Goal: Task Accomplishment & Management: Use online tool/utility

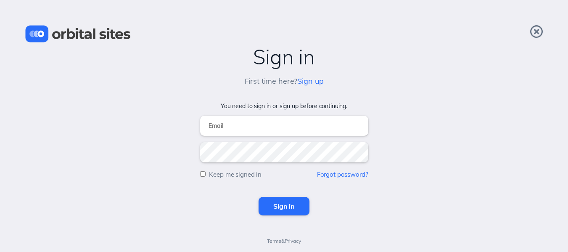
click at [232, 129] on input "email" at bounding box center [284, 126] width 168 height 20
type input "[EMAIL_ADDRESS][DOMAIN_NAME]"
click at [204, 172] on input "Keep me signed in" at bounding box center [202, 173] width 5 height 5
checkbox input "true"
click at [292, 207] on input "Sign in" at bounding box center [283, 206] width 51 height 18
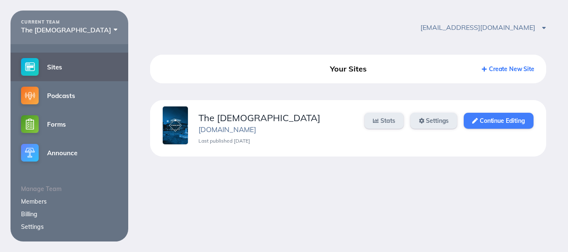
click at [479, 122] on link "Continue Editing" at bounding box center [497, 121] width 69 height 16
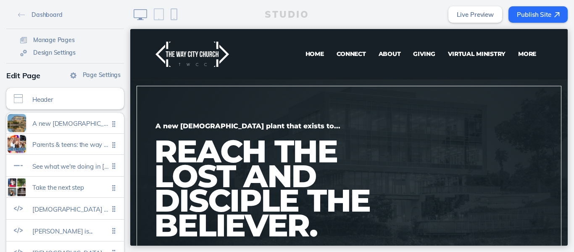
click at [453, 54] on span "Virtual Ministry" at bounding box center [477, 54] width 58 height 8
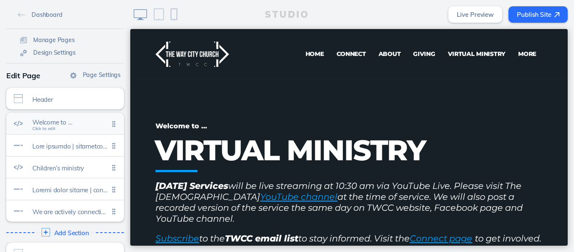
click at [67, 123] on span "Welcome to …" at bounding box center [70, 121] width 76 height 7
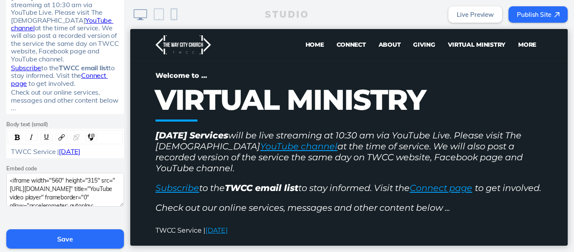
scroll to position [207, 0]
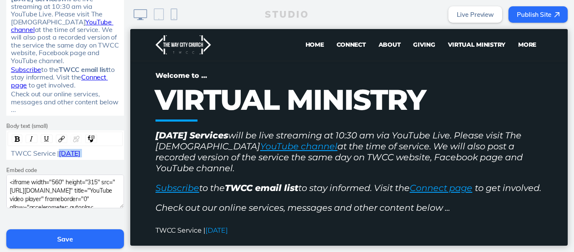
drag, startPoint x: 66, startPoint y: 161, endPoint x: 58, endPoint y: 155, distance: 10.5
click at [58, 155] on div "TWCC Service | September 21, 2025" at bounding box center [65, 153] width 109 height 8
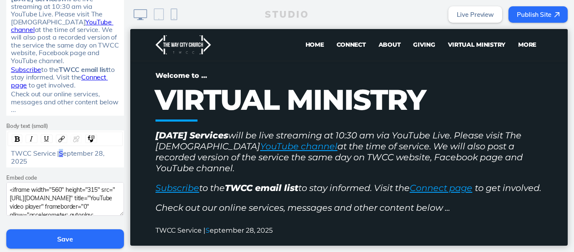
click at [59, 156] on span "S" at bounding box center [61, 153] width 4 height 8
click at [74, 142] on img "rdw-link-control" at bounding box center [76, 139] width 6 height 6
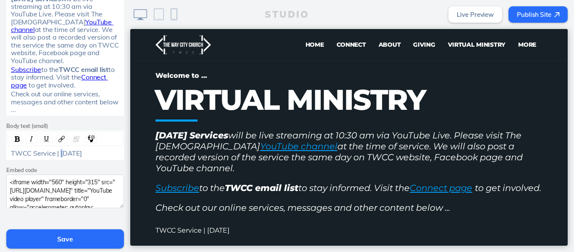
drag, startPoint x: 57, startPoint y: 160, endPoint x: 57, endPoint y: 155, distance: 4.6
click at [57, 155] on div "TWCC Service | September 28, 2025" at bounding box center [65, 153] width 109 height 8
click at [58, 157] on div "TWCC Service | September 28, 2025" at bounding box center [65, 153] width 109 height 8
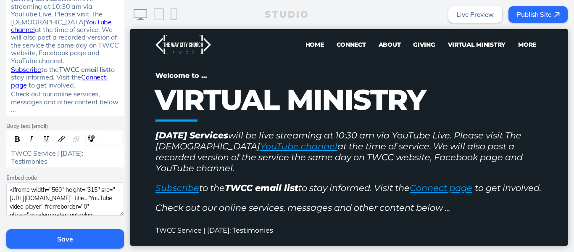
drag, startPoint x: 63, startPoint y: 162, endPoint x: 53, endPoint y: 160, distance: 9.9
click at [53, 160] on div "TWCC Service | September 28, 2025: Testimonies" at bounding box center [65, 157] width 109 height 16
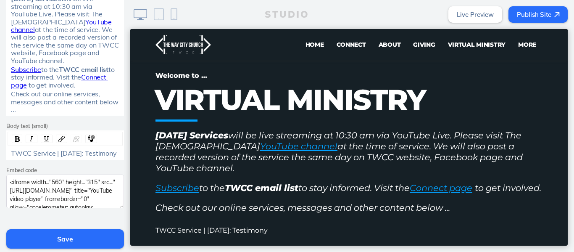
drag, startPoint x: 59, startPoint y: 161, endPoint x: 28, endPoint y: 163, distance: 31.2
click at [28, 157] on div "TWCC Service | September 28, 2025: Testimony" at bounding box center [65, 153] width 109 height 8
click at [26, 157] on span "TWCC Service | September 28, 2025: Testimony" at bounding box center [64, 153] width 106 height 8
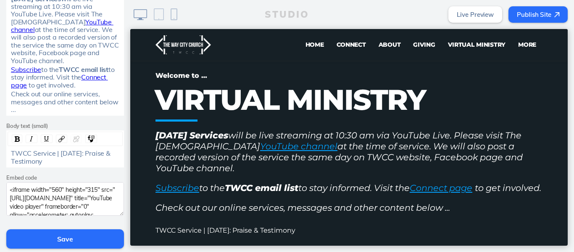
drag, startPoint x: 84, startPoint y: 163, endPoint x: 27, endPoint y: 161, distance: 57.2
click at [27, 161] on div "TWCC Service | September 28, 2025: Praise & Testimony" at bounding box center [65, 157] width 109 height 16
click at [58, 138] on img "rdw-link-control" at bounding box center [61, 139] width 6 height 6
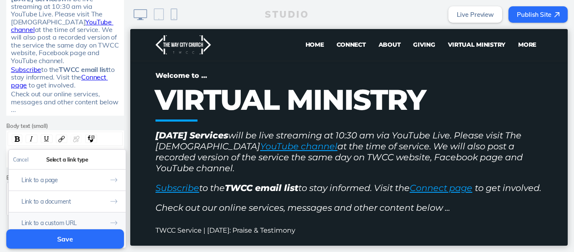
click at [76, 220] on button "Link to a custom URL" at bounding box center [67, 222] width 117 height 21
click at [84, 192] on input "rdw-link-control" at bounding box center [67, 195] width 108 height 14
paste input "https://www.youtube.com/live/M6zh4csKsSs?si=5pbV-egjXO5KNNVu"
type input "https://www.youtube.com/live/M6zh4csKsSs?si=5pbV-egjXO5KNNVu"
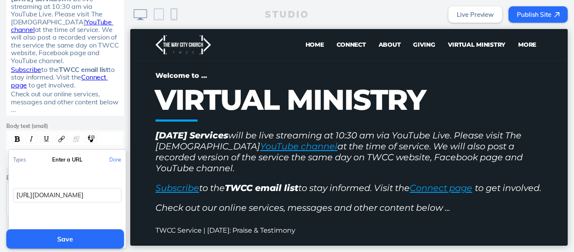
scroll to position [0, 93]
click at [115, 158] on button "Done" at bounding box center [115, 159] width 21 height 19
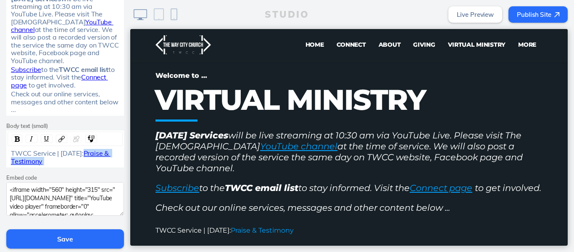
drag, startPoint x: 86, startPoint y: 162, endPoint x: 26, endPoint y: 161, distance: 59.7
click at [26, 161] on div "TWCC Service | September 28, 2025: Praise & Testimony" at bounding box center [65, 157] width 109 height 16
click at [15, 141] on img "rdw-inline-control" at bounding box center [17, 138] width 5 height 5
click at [61, 239] on button "Save" at bounding box center [65, 238] width 118 height 19
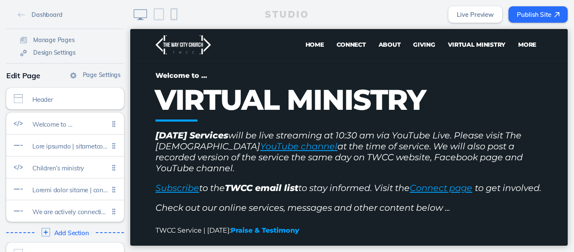
scroll to position [18, 0]
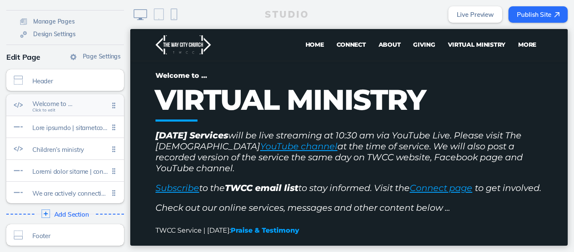
click at [19, 104] on div at bounding box center [18, 104] width 24 height 9
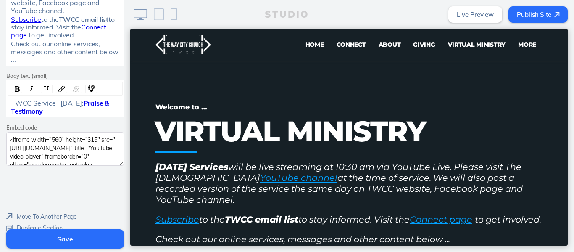
scroll to position [278, 0]
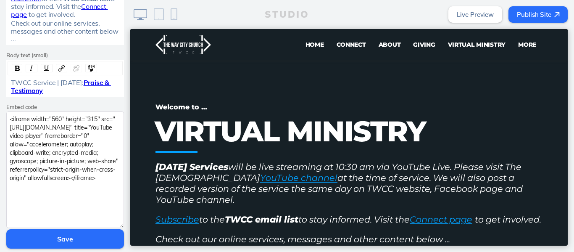
drag, startPoint x: 116, startPoint y: 140, endPoint x: 123, endPoint y: 223, distance: 83.0
drag, startPoint x: 40, startPoint y: 193, endPoint x: 0, endPoint y: 105, distance: 97.4
paste textarea "M6zh4csKsSs?si=5pbV-egjXO5KNNVu"
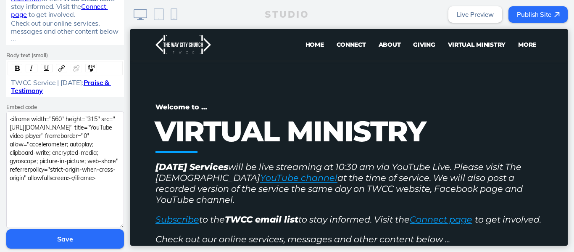
type textarea "<iframe width="560" height="315" src="https://www.youtube.com/embed/M6zh4csKsSs…"
click at [68, 234] on button "Save" at bounding box center [65, 238] width 118 height 19
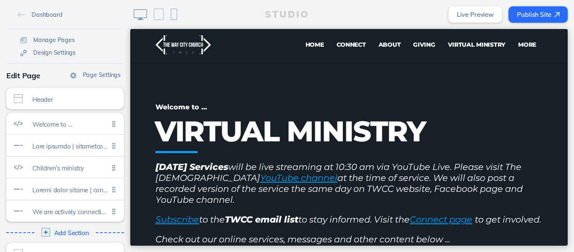
click at [529, 8] on button "Publish Site" at bounding box center [537, 14] width 59 height 16
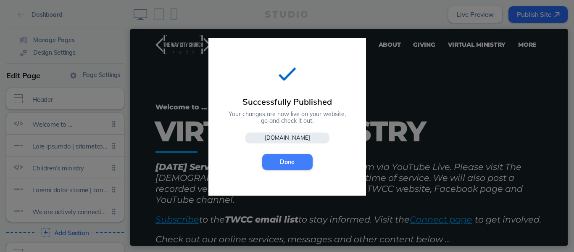
click at [281, 162] on button "Done" at bounding box center [287, 162] width 50 height 16
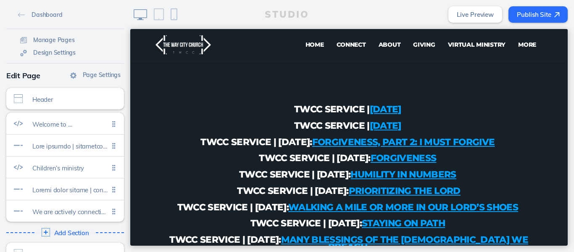
scroll to position [461, 0]
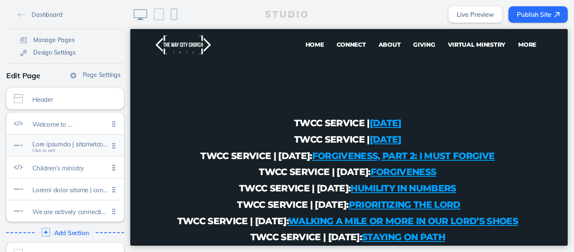
click at [50, 144] on span at bounding box center [70, 143] width 76 height 7
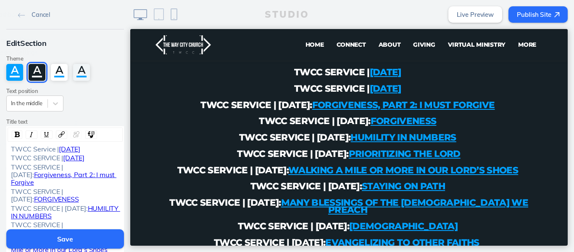
scroll to position [513, 0]
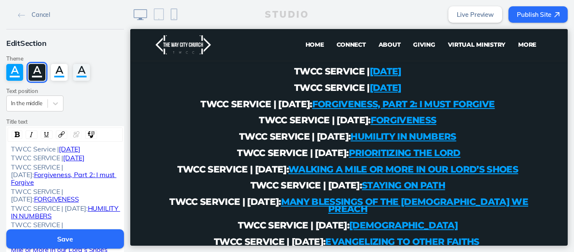
click at [50, 161] on div "TWCC SERVICE | [DATE]" at bounding box center [65, 158] width 109 height 8
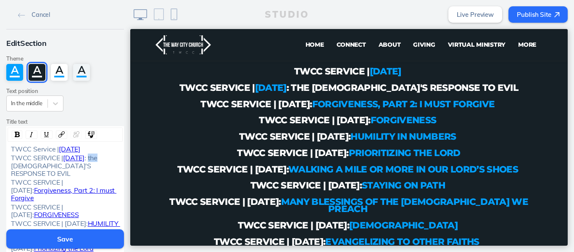
drag, startPoint x: 36, startPoint y: 177, endPoint x: 26, endPoint y: 177, distance: 9.7
click at [26, 177] on span ": the [DEMOGRAPHIC_DATA]'S RESPONSE TO EVIL" at bounding box center [55, 165] width 88 height 24
drag, startPoint x: 36, startPoint y: 182, endPoint x: 26, endPoint y: 176, distance: 11.0
click at [26, 176] on div "TWCC SERVICE | [DATE] : the [DEMOGRAPHIC_DATA]'S RESPONSE TO EVIL" at bounding box center [65, 165] width 109 height 23
click at [58, 137] on img "rdw-link-control" at bounding box center [61, 134] width 6 height 6
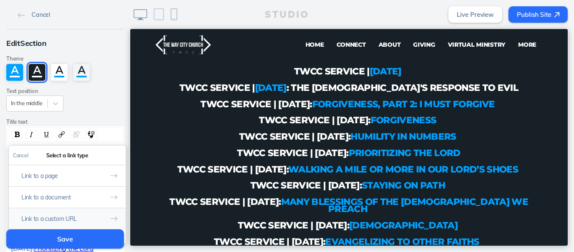
click at [51, 213] on button "Link to a custom URL" at bounding box center [67, 218] width 117 height 21
click at [65, 187] on input "rdw-link-control" at bounding box center [67, 191] width 108 height 14
paste input "[URL][DOMAIN_NAME]"
type input "[URL][DOMAIN_NAME]"
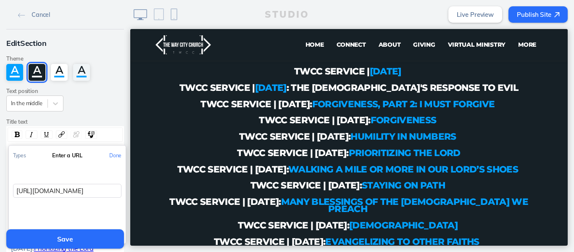
scroll to position [0, 100]
click at [112, 154] on button "Done" at bounding box center [115, 155] width 21 height 19
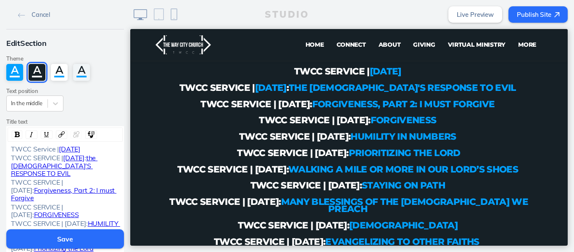
click at [66, 237] on button "Save" at bounding box center [65, 238] width 118 height 19
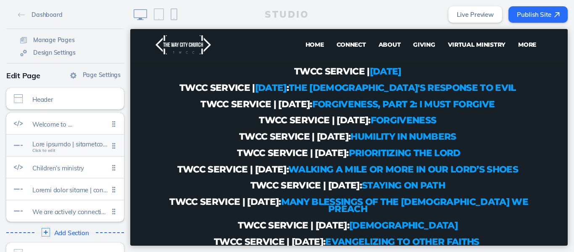
click at [59, 147] on span at bounding box center [70, 143] width 76 height 7
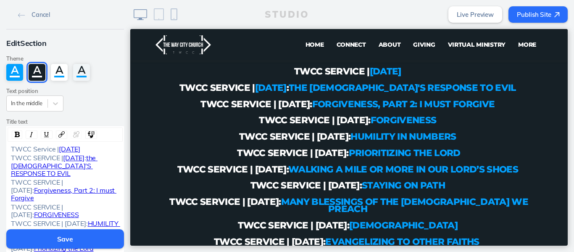
drag, startPoint x: 62, startPoint y: 168, endPoint x: 24, endPoint y: 176, distance: 39.1
click at [63, 162] on span "[DATE]" at bounding box center [73, 157] width 21 height 8
click at [74, 137] on img "rdw-link-control" at bounding box center [76, 134] width 6 height 6
click at [49, 153] on div "TWCC Service | [DATE]" at bounding box center [65, 149] width 109 height 8
drag, startPoint x: 57, startPoint y: 151, endPoint x: 24, endPoint y: 158, distance: 33.5
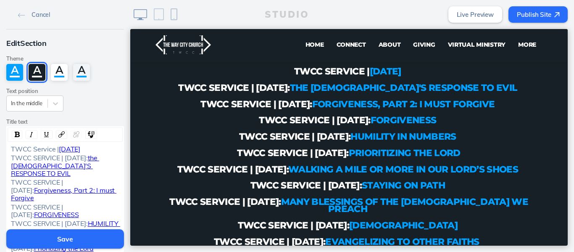
click at [24, 153] on div "TWCC Service | [DATE]" at bounding box center [65, 149] width 109 height 8
click at [73, 134] on img "rdw-link-control" at bounding box center [76, 134] width 6 height 6
click at [48, 153] on div "TWCC Service | [DATE]" at bounding box center [65, 149] width 109 height 8
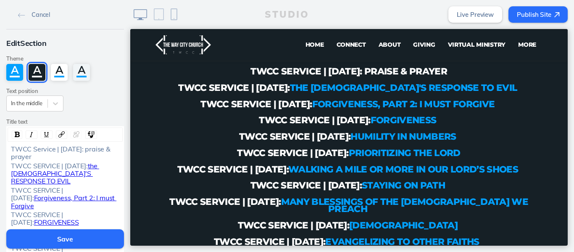
drag, startPoint x: 73, startPoint y: 156, endPoint x: 28, endPoint y: 157, distance: 45.4
click at [28, 157] on div "TWCC Service | [DATE]: praise & prayer" at bounding box center [65, 153] width 109 height 16
click at [58, 136] on img "rdw-link-control" at bounding box center [61, 134] width 6 height 6
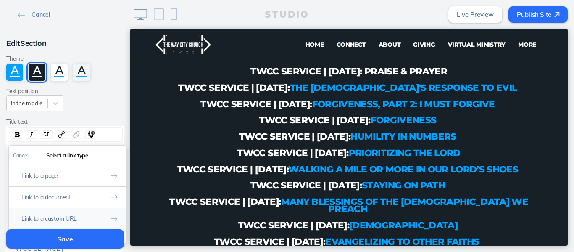
click at [58, 219] on button "Link to a custom URL" at bounding box center [67, 218] width 117 height 21
click at [61, 186] on input "rdw-link-control" at bounding box center [67, 191] width 108 height 14
paste input "[URL][DOMAIN_NAME]"
type input "[URL][DOMAIN_NAME]"
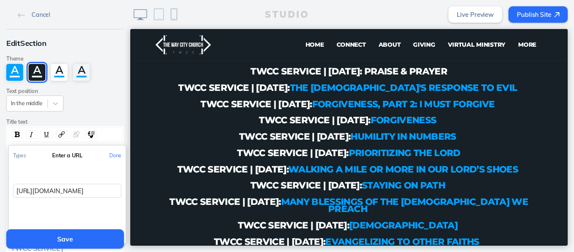
scroll to position [0, 90]
click at [114, 154] on button "Done" at bounding box center [115, 155] width 21 height 19
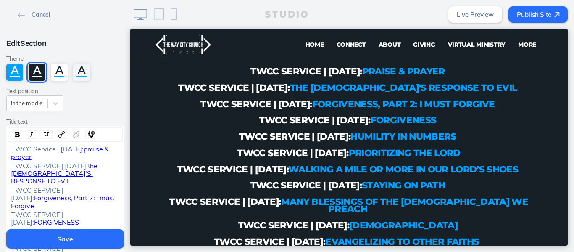
click at [76, 238] on button "Save" at bounding box center [65, 238] width 118 height 19
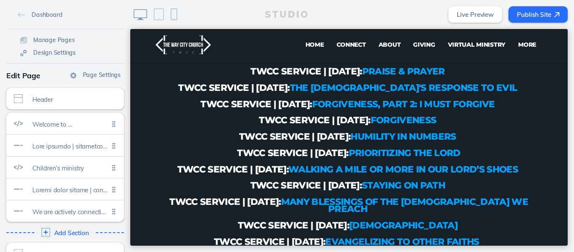
click at [529, 14] on button "Publish Site" at bounding box center [537, 14] width 59 height 16
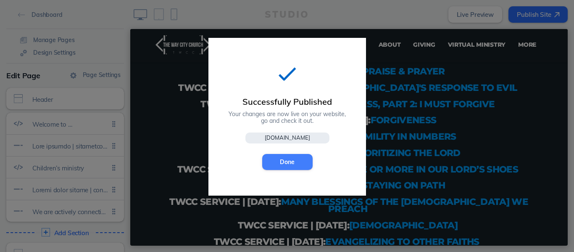
click at [290, 157] on button "Done" at bounding box center [287, 162] width 50 height 16
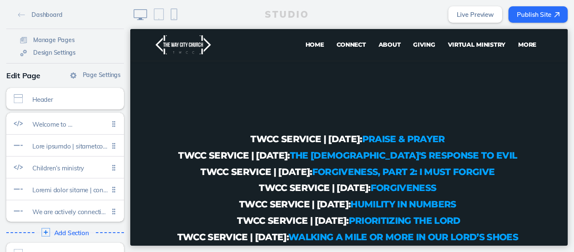
scroll to position [432, 0]
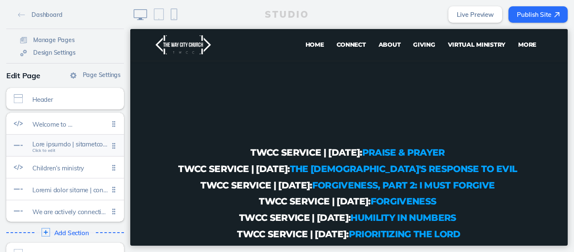
click at [45, 150] on span "Click to edit" at bounding box center [43, 150] width 23 height 5
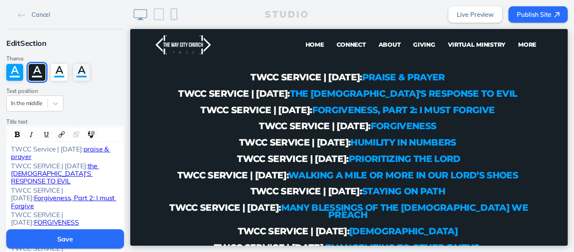
scroll to position [513, 0]
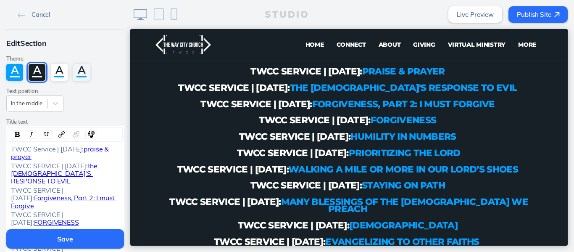
click at [8, 146] on div "TWCC Service | [DATE]: praise & prayer" at bounding box center [65, 153] width 115 height 16
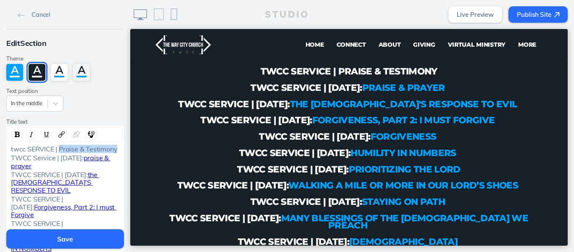
drag, startPoint x: 114, startPoint y: 148, endPoint x: 58, endPoint y: 149, distance: 56.3
click at [58, 149] on div "twcc SERVICE | Praise & Testimony" at bounding box center [65, 149] width 109 height 8
click at [58, 135] on img "rdw-link-control" at bounding box center [61, 134] width 6 height 6
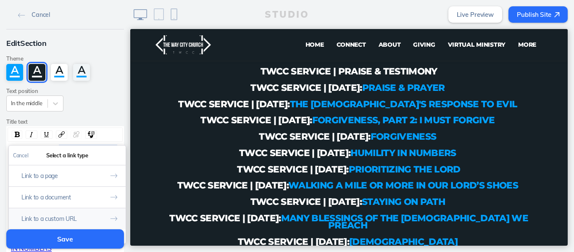
click at [57, 216] on button "Link to a custom URL" at bounding box center [67, 218] width 117 height 21
click at [67, 192] on input "rdw-link-control" at bounding box center [67, 191] width 108 height 14
paste input "[URL][DOMAIN_NAME]"
type input "[URL][DOMAIN_NAME]"
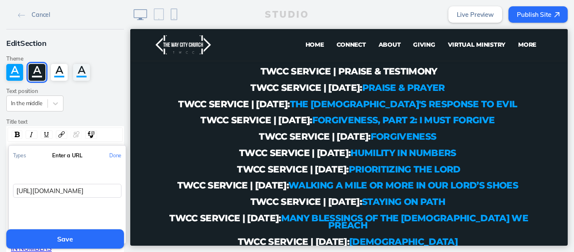
scroll to position [0, 95]
click at [111, 157] on button "Done" at bounding box center [115, 155] width 21 height 19
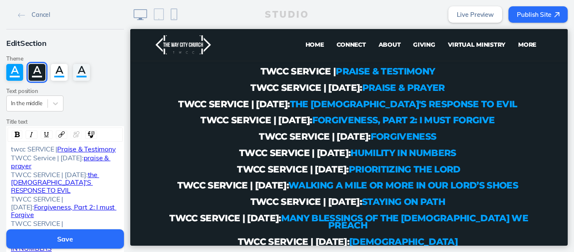
click at [57, 150] on span "Praise & Testimony" at bounding box center [86, 149] width 58 height 8
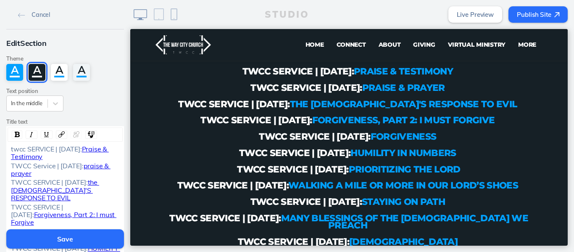
click at [66, 234] on button "Save" at bounding box center [65, 238] width 118 height 19
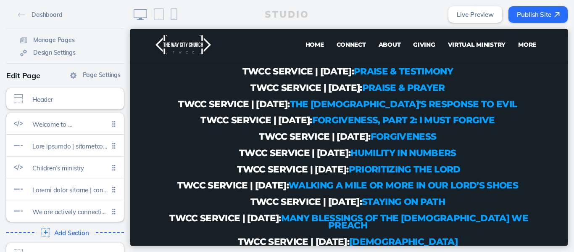
click at [532, 18] on button "Publish Site" at bounding box center [537, 14] width 59 height 16
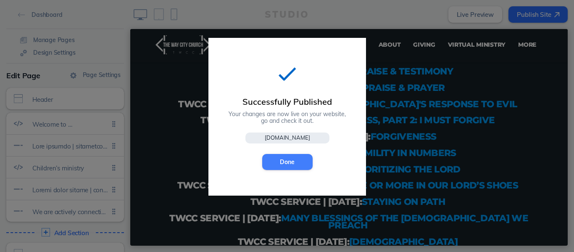
click at [292, 161] on button "Done" at bounding box center [287, 162] width 50 height 16
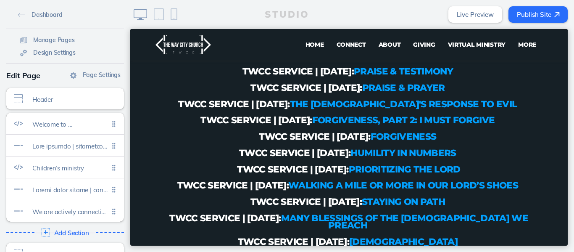
click at [547, 14] on button "Publish Site" at bounding box center [537, 14] width 59 height 16
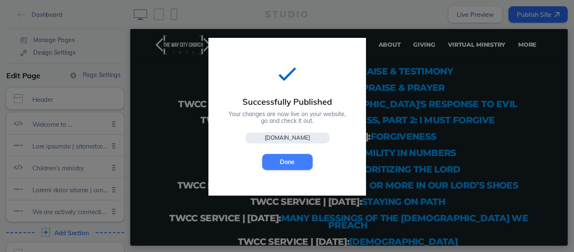
click at [285, 167] on button "Done" at bounding box center [287, 162] width 50 height 16
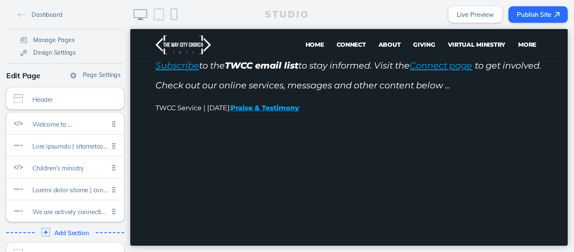
scroll to position [186, 0]
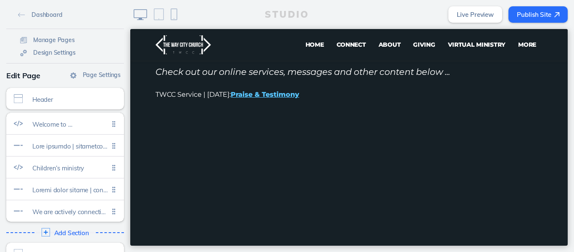
click at [299, 98] on strong "Praise & Testimony" at bounding box center [265, 94] width 68 height 8
